Goal: Information Seeking & Learning: Learn about a topic

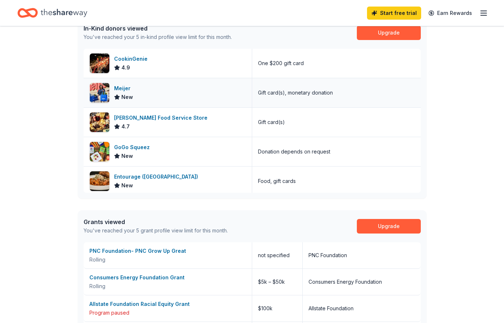
click at [129, 96] on span "New" at bounding box center [127, 97] width 12 height 9
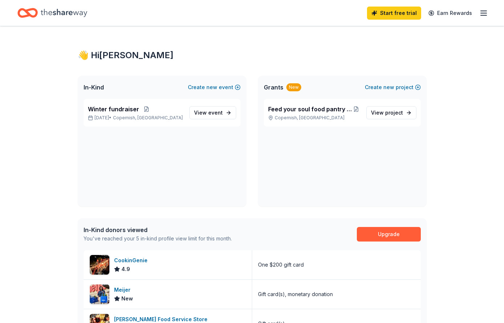
click at [53, 14] on icon "Home" at bounding box center [64, 12] width 47 height 15
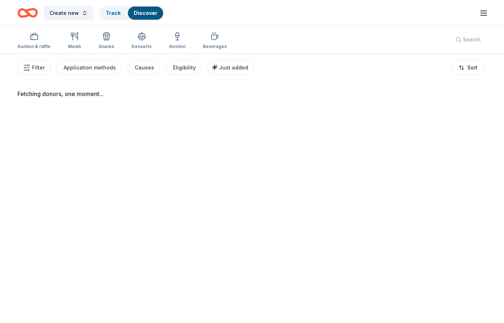
scroll to position [27, 0]
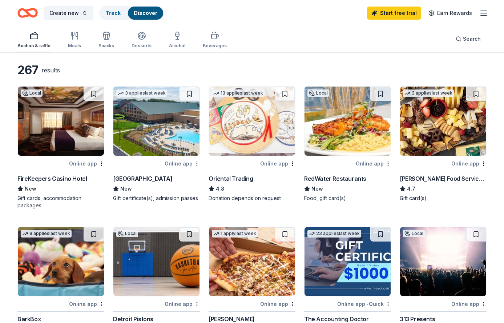
click at [32, 36] on icon "button" at bounding box center [34, 35] width 9 height 9
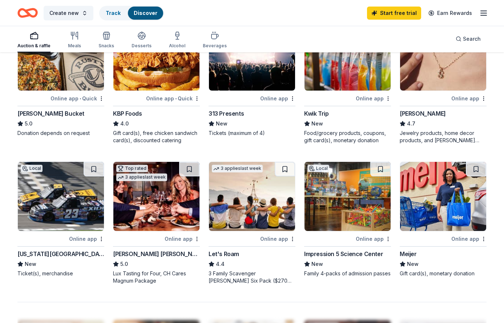
scroll to position [382, 0]
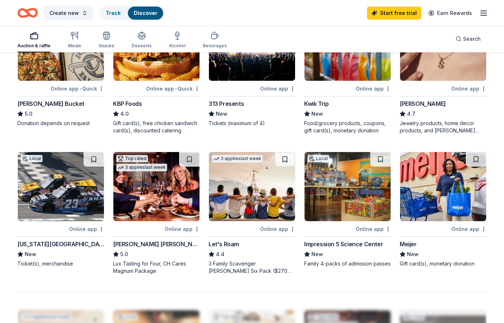
click at [60, 242] on div "[US_STATE][GEOGRAPHIC_DATA]" at bounding box center [60, 243] width 87 height 9
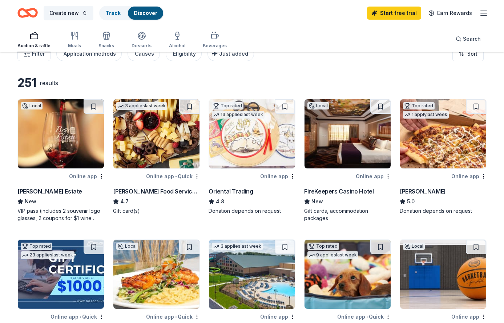
scroll to position [0, 0]
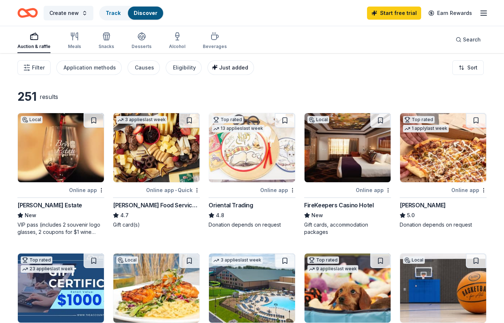
click at [232, 65] on span "Just added" at bounding box center [233, 67] width 29 height 6
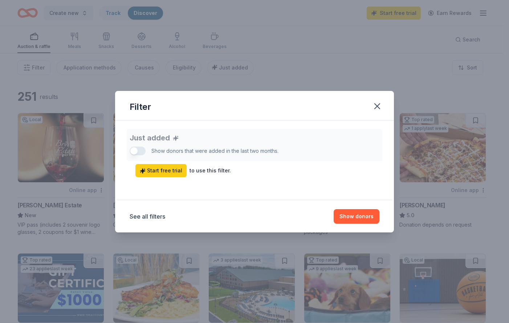
click at [141, 150] on div "Just added Show donors that were added in the last two months. Start free trial…" at bounding box center [255, 153] width 250 height 48
click at [139, 151] on div "Just added Show donors that were added in the last two months. Start free trial…" at bounding box center [255, 153] width 250 height 48
click at [170, 172] on span "Start free trial" at bounding box center [161, 170] width 43 height 9
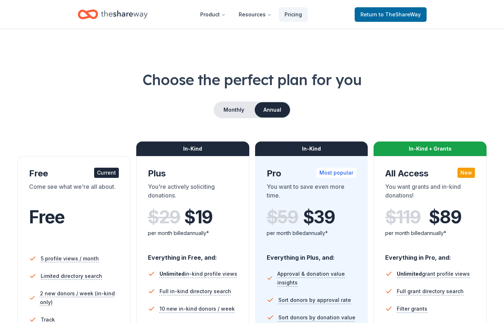
click at [110, 172] on div "Current" at bounding box center [106, 173] width 25 height 10
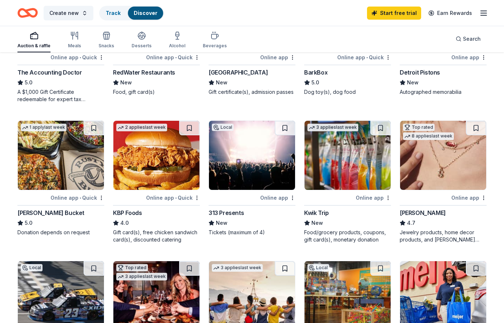
scroll to position [515, 0]
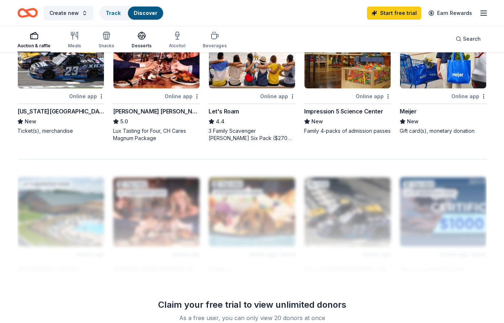
click at [139, 35] on icon "button" at bounding box center [141, 35] width 9 height 9
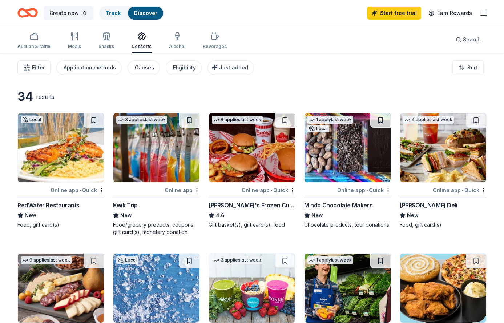
click at [142, 65] on div "Causes" at bounding box center [144, 67] width 19 height 9
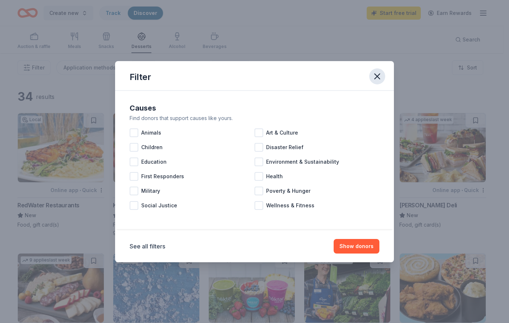
click at [380, 74] on icon "button" at bounding box center [377, 76] width 10 height 10
